Goal: Information Seeking & Learning: Learn about a topic

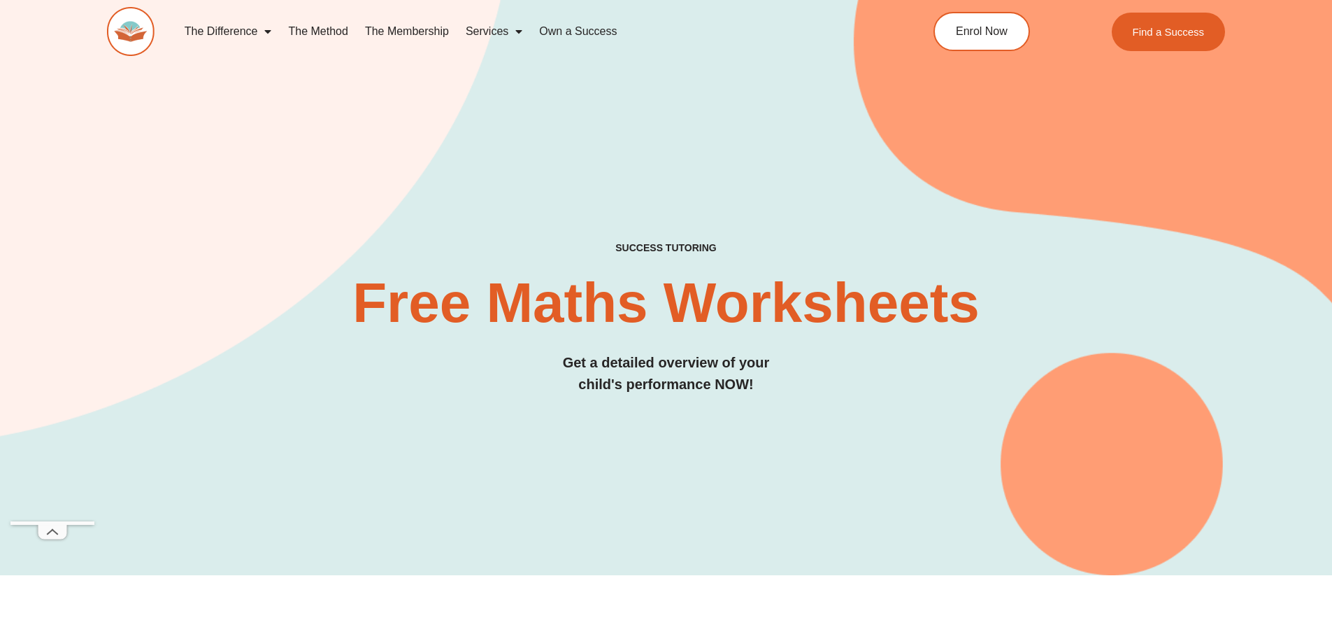
click at [323, 27] on link "The Method" at bounding box center [318, 31] width 76 height 32
click at [408, 27] on link "The Membership" at bounding box center [407, 31] width 101 height 32
click at [329, 27] on link "The Method" at bounding box center [318, 31] width 76 height 32
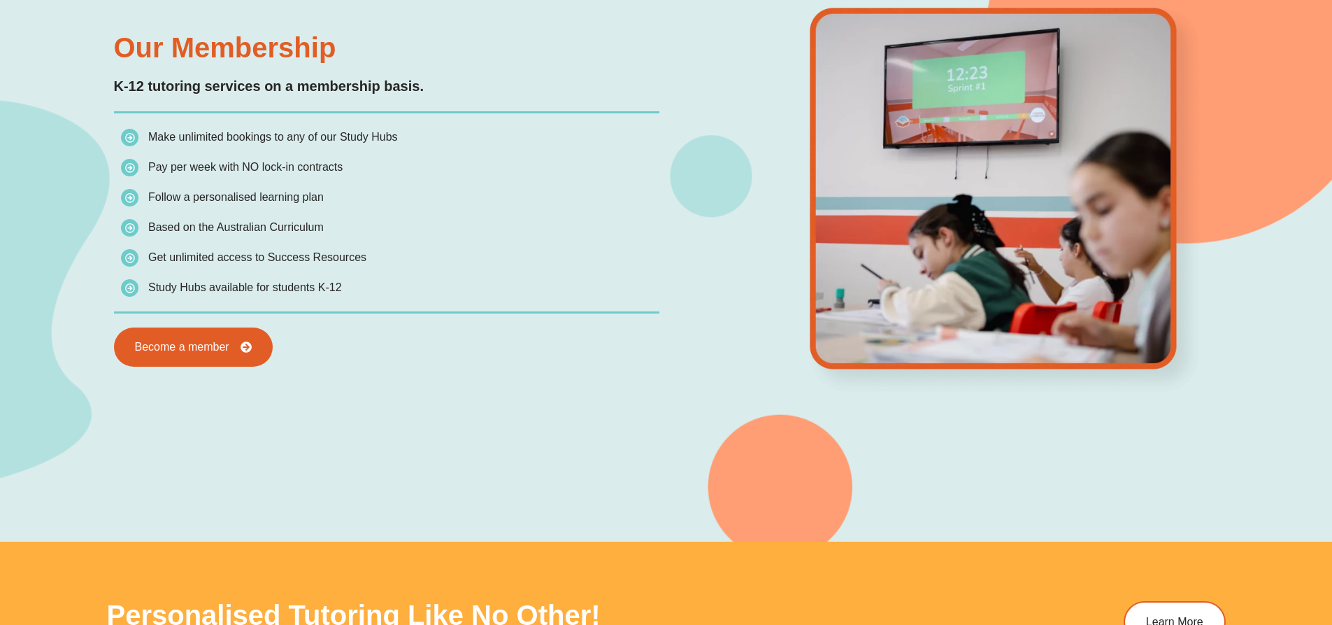
scroll to position [1399, 0]
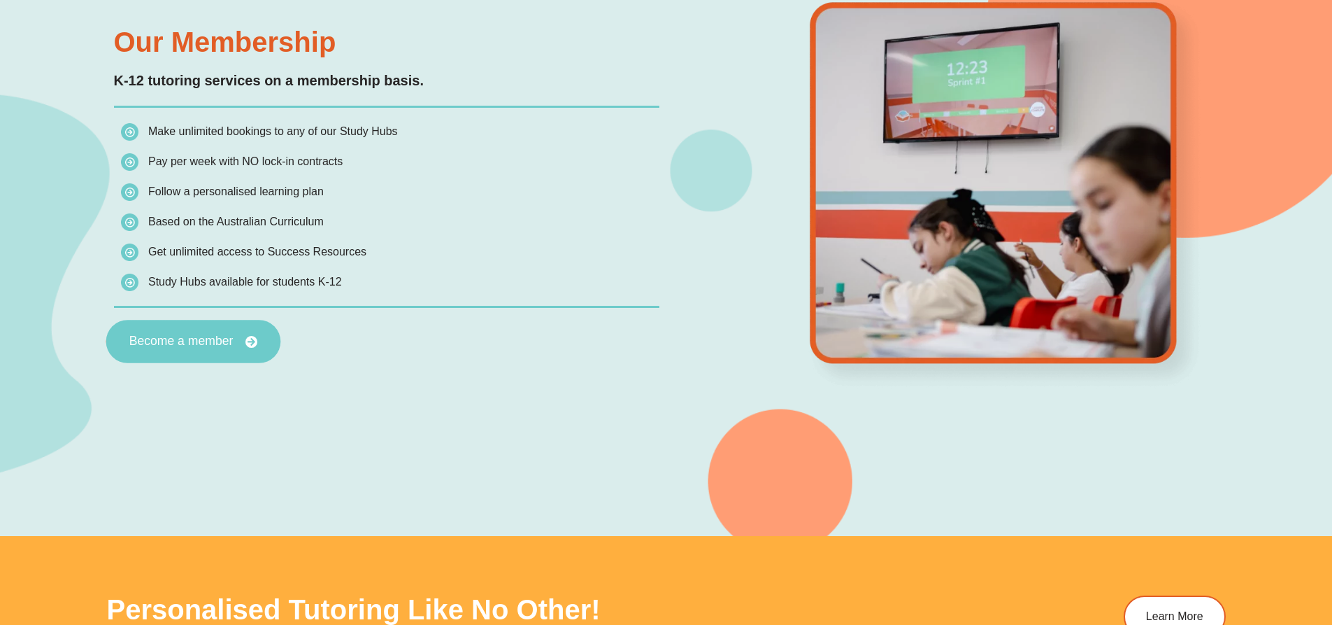
click at [217, 339] on span "Become a member" at bounding box center [181, 341] width 104 height 13
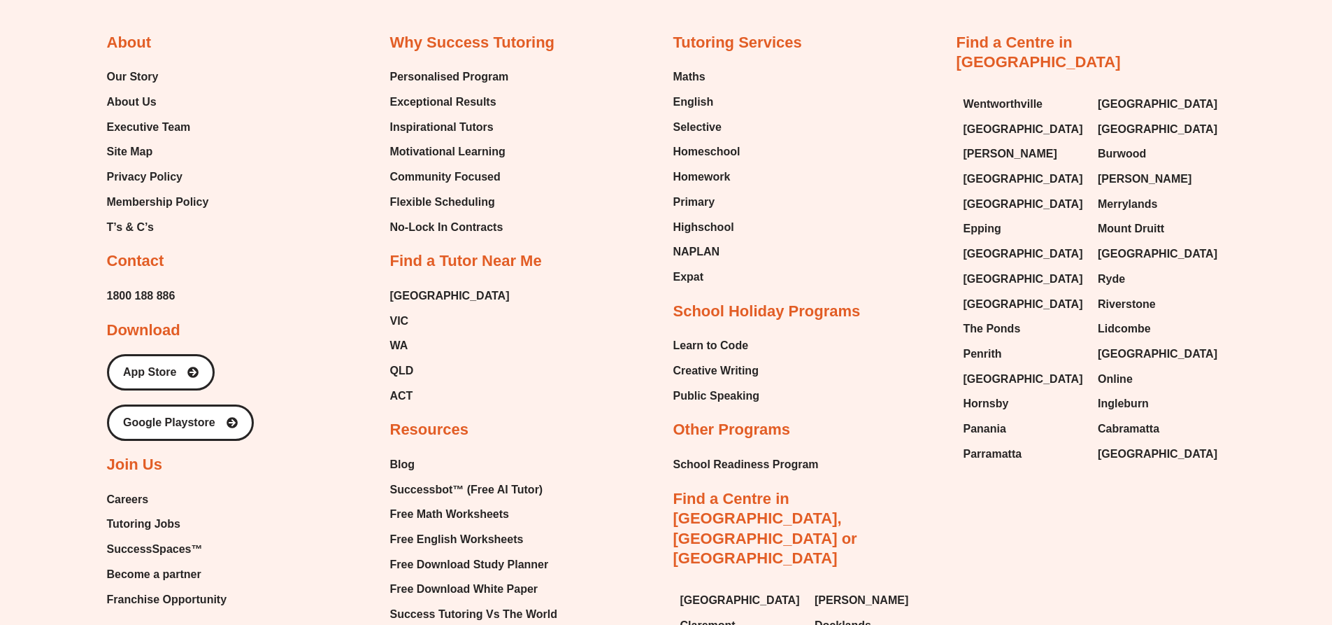
scroll to position [5358, 0]
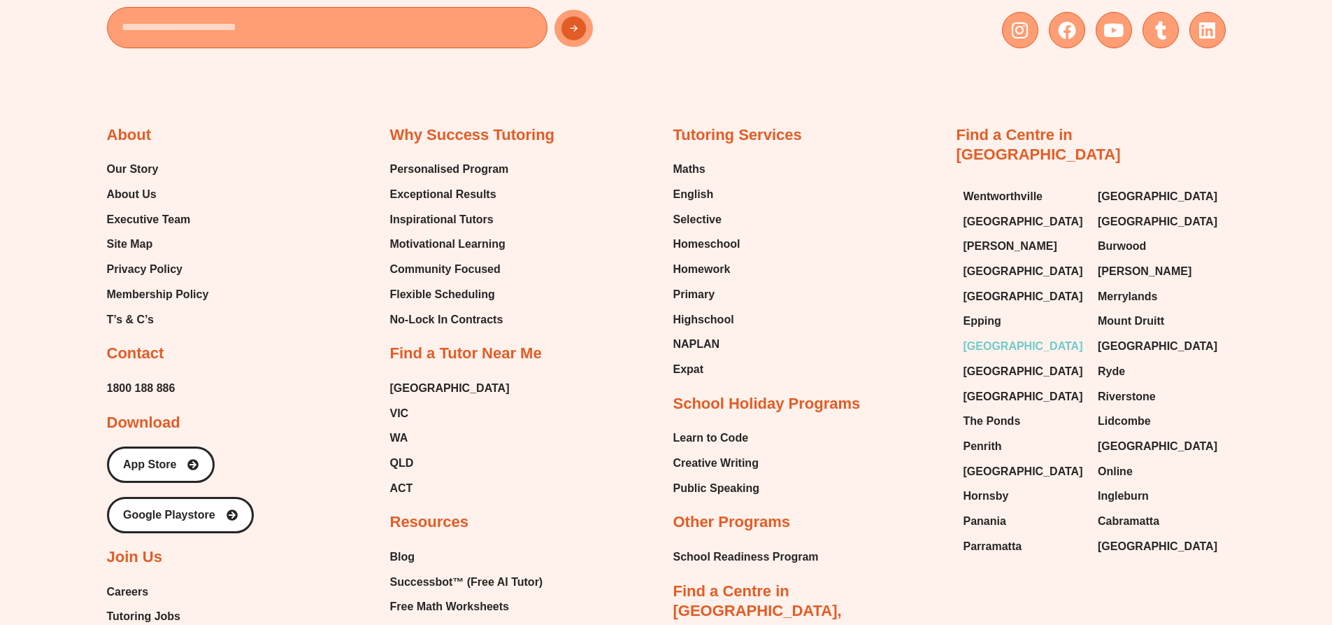
click at [1001, 336] on span "[GEOGRAPHIC_DATA]" at bounding box center [1024, 346] width 120 height 21
